Goal: Check status: Check status

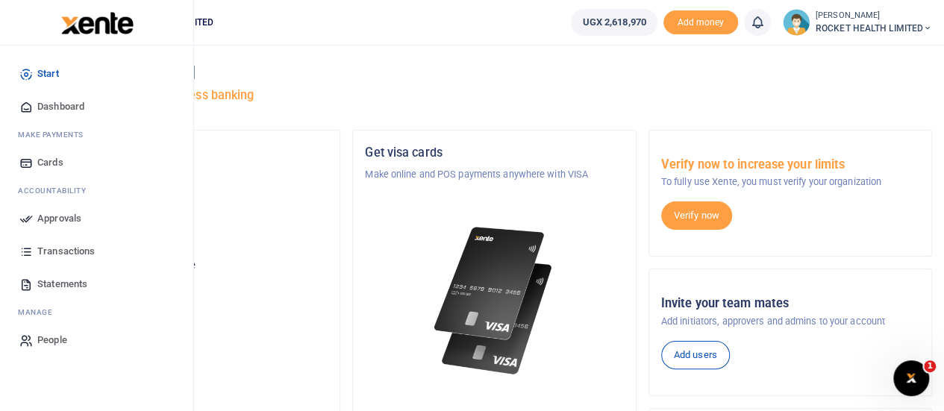
click at [74, 221] on span "Approvals" at bounding box center [59, 218] width 44 height 15
click at [66, 222] on span "Approvals" at bounding box center [59, 218] width 44 height 15
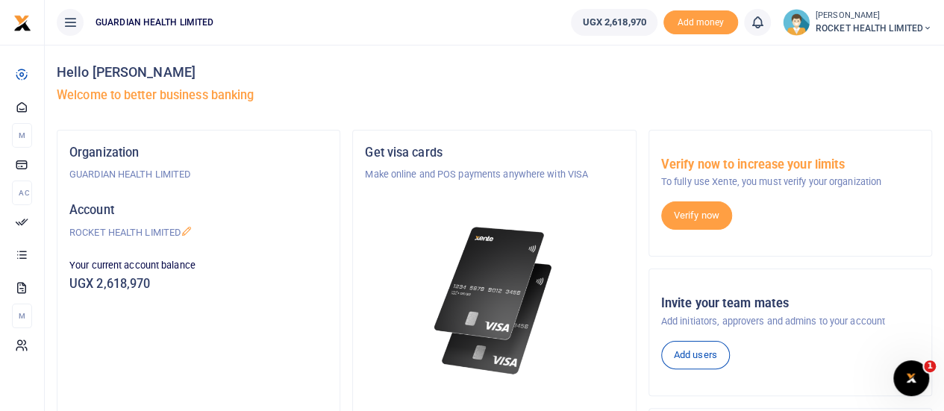
click at [505, 102] on h5 "Welcome to better business banking" at bounding box center [495, 95] width 876 height 15
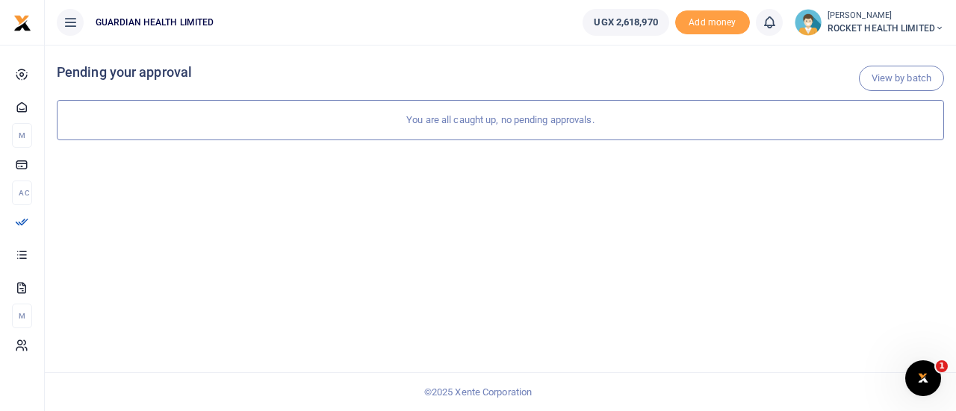
click at [626, 22] on span "UGX 2,618,970" at bounding box center [624, 22] width 63 height 15
click at [931, 25] on span "ROCKET HEALTH LIMITED" at bounding box center [885, 28] width 116 height 13
click at [649, 72] on h4 "Pending your approval" at bounding box center [500, 72] width 887 height 16
